Goal: Check status: Check status

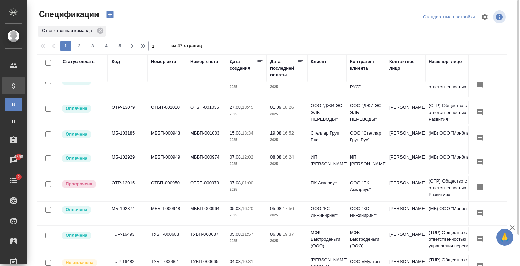
scroll to position [351, 0]
click at [294, 115] on p "2025" at bounding box center [287, 113] width 34 height 7
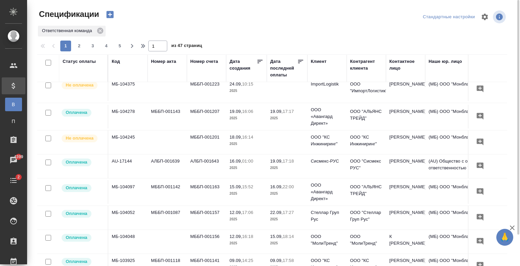
scroll to position [0, 0]
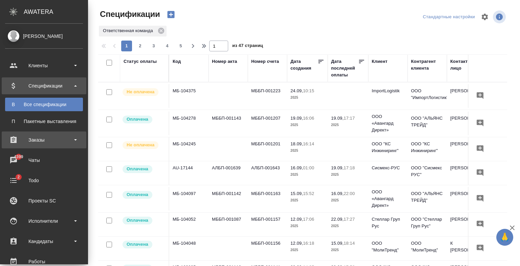
click at [40, 141] on div "Заказы" at bounding box center [44, 140] width 78 height 10
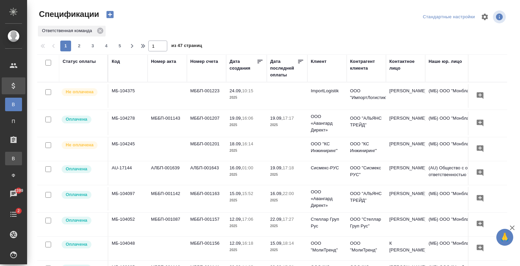
click at [22, 162] on link "В Все заказы" at bounding box center [13, 159] width 17 height 14
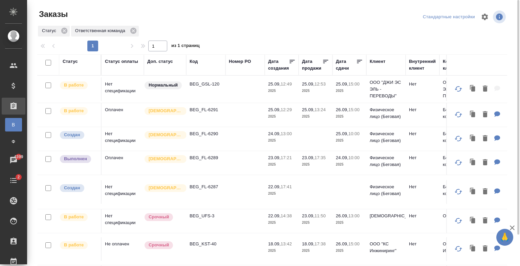
click at [229, 86] on td at bounding box center [244, 89] width 39 height 24
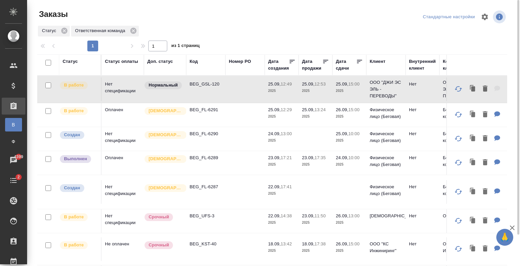
click at [229, 86] on td at bounding box center [244, 89] width 39 height 24
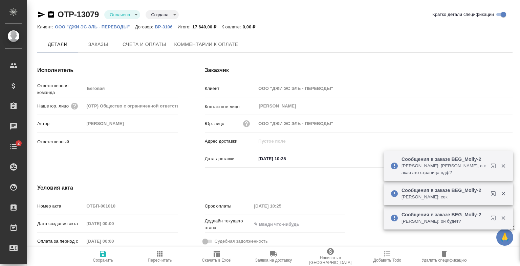
type input "Антонова Кристина"
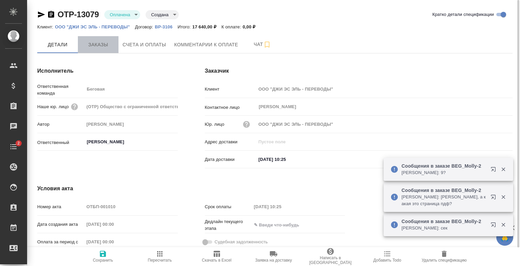
click at [105, 42] on span "Заказы" at bounding box center [98, 45] width 32 height 8
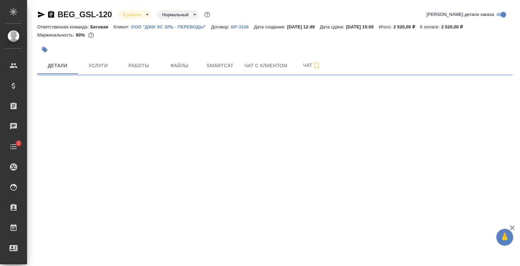
select select "RU"
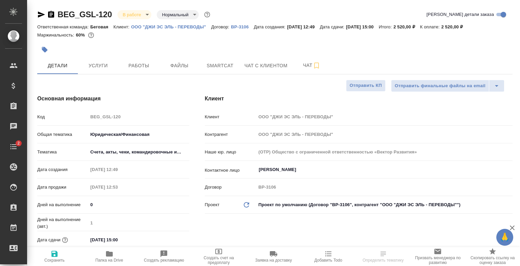
type textarea "x"
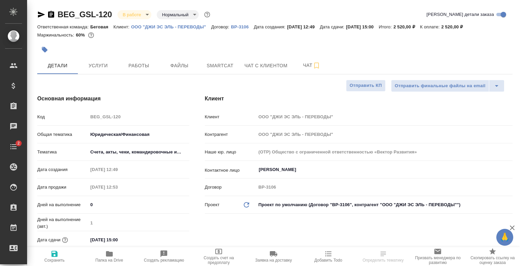
type textarea "x"
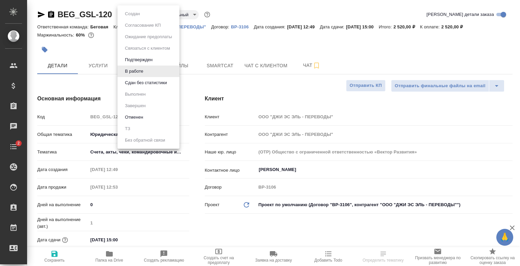
click at [133, 14] on body "🙏 .cls-1 fill:#fff; AWATERA Antonova Kristina Клиенты Спецификации Заказы Чаты …" at bounding box center [260, 133] width 520 height 266
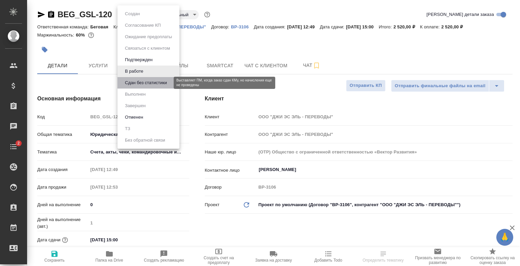
click at [156, 81] on button "Сдан без статистики" at bounding box center [146, 82] width 46 height 7
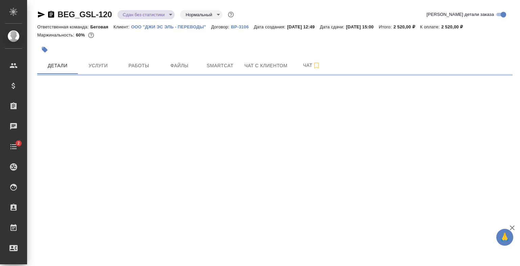
select select "RU"
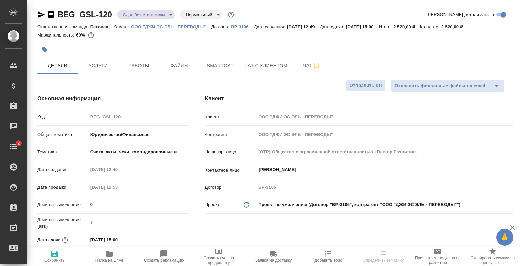
type textarea "x"
click at [200, 69] on button "Smartcat" at bounding box center [220, 65] width 41 height 17
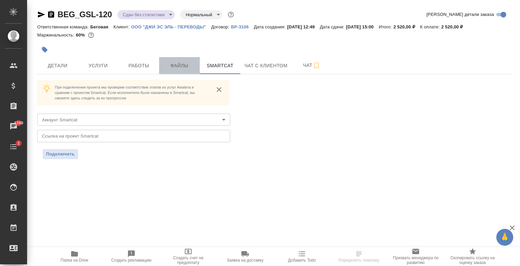
click at [182, 68] on span "Файлы" at bounding box center [179, 66] width 32 height 8
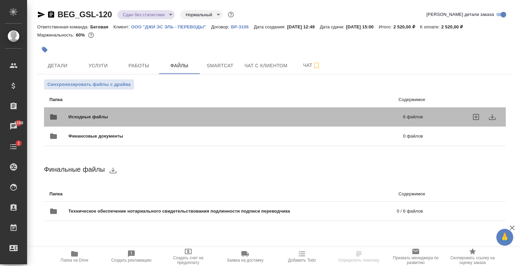
click at [145, 114] on span "Исходные файлы" at bounding box center [161, 117] width 187 height 7
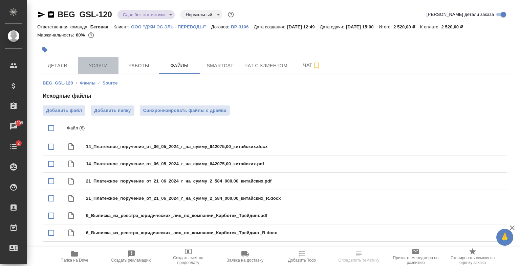
click at [111, 67] on span "Услуги" at bounding box center [98, 66] width 32 height 8
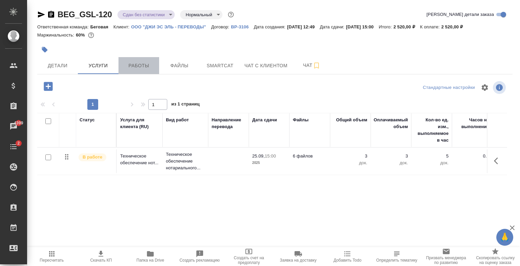
click at [152, 69] on span "Работы" at bounding box center [138, 66] width 32 height 8
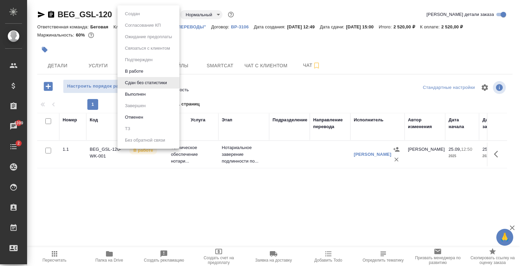
click at [164, 13] on body "🙏 .cls-1 fill:#fff; AWATERA Antonova Kristina Клиенты Спецификации Заказы 4399 …" at bounding box center [260, 133] width 520 height 266
click at [149, 95] on li "Выполнен" at bounding box center [148, 95] width 62 height 12
click at [138, 16] on body "🙏 .cls-1 fill:#fff; AWATERA Antonova Kristina Клиенты Спецификации Заказы 4399 …" at bounding box center [260, 133] width 520 height 266
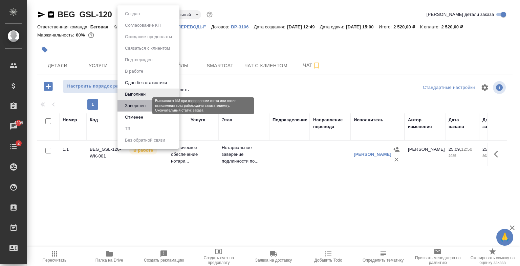
click at [139, 105] on button "Завершен" at bounding box center [135, 105] width 25 height 7
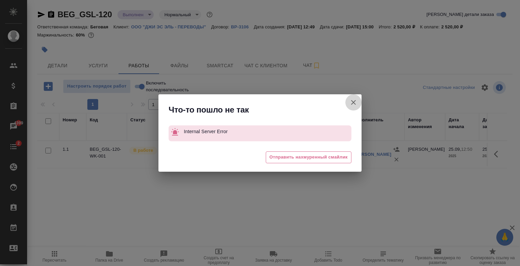
click at [355, 105] on icon "button" at bounding box center [353, 102] width 8 height 8
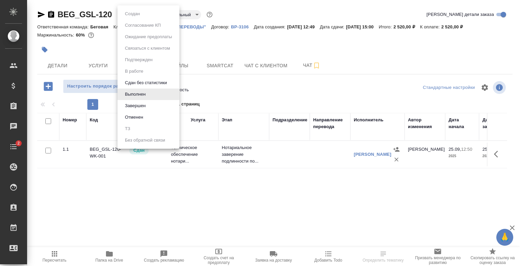
click at [141, 11] on body "🙏 .cls-1 fill:#fff; AWATERA Antonova Kristina Клиенты Спецификации Заказы Чаты …" at bounding box center [260, 133] width 520 height 266
click at [151, 108] on li "Завершен" at bounding box center [148, 106] width 62 height 12
